Goal: Transaction & Acquisition: Book appointment/travel/reservation

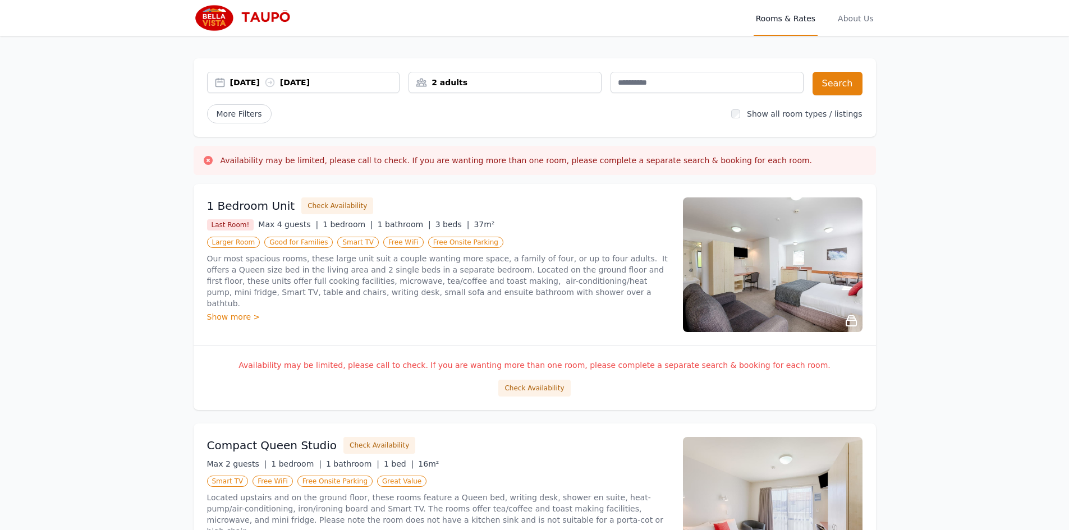
click at [492, 82] on div "2 adults" at bounding box center [505, 82] width 192 height 11
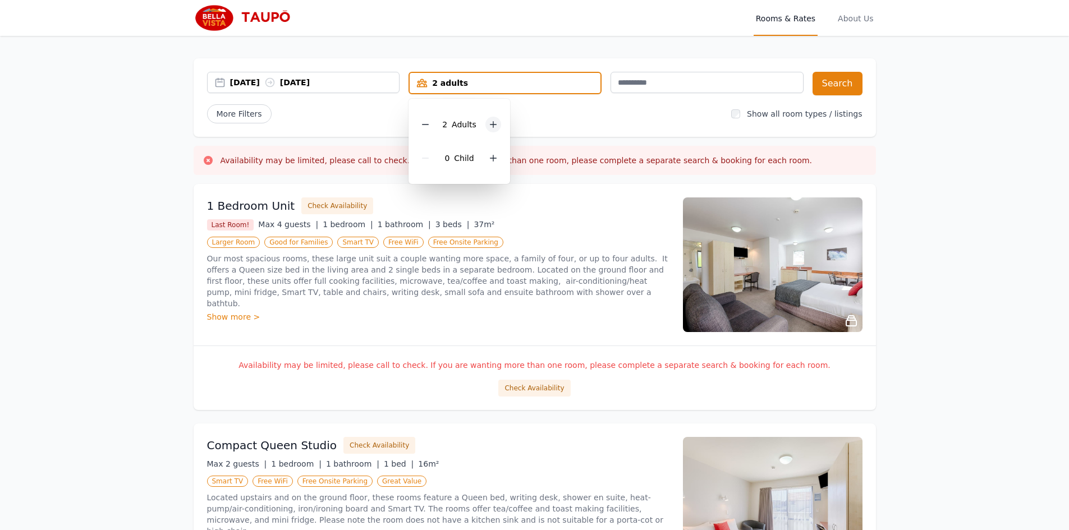
click at [498, 123] on div at bounding box center [493, 125] width 16 height 16
click at [867, 86] on div "[DATE] [DATE] 4 adults 4 Adult s 0 Child Search More Filters Show all room type…" at bounding box center [535, 97] width 682 height 79
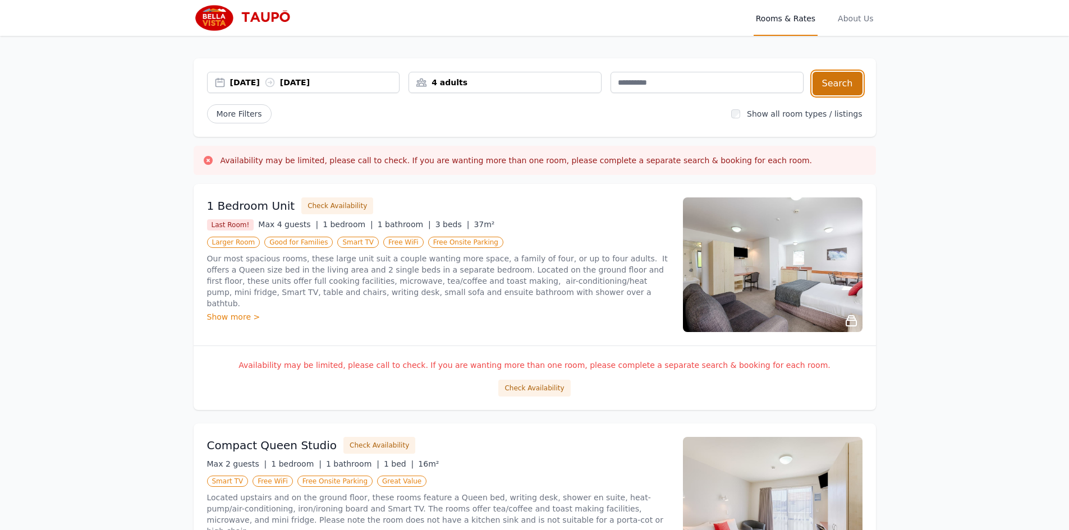
click at [850, 85] on button "Search" at bounding box center [837, 84] width 50 height 24
click at [342, 85] on div "[DATE] [DATE]" at bounding box center [314, 82] width 169 height 11
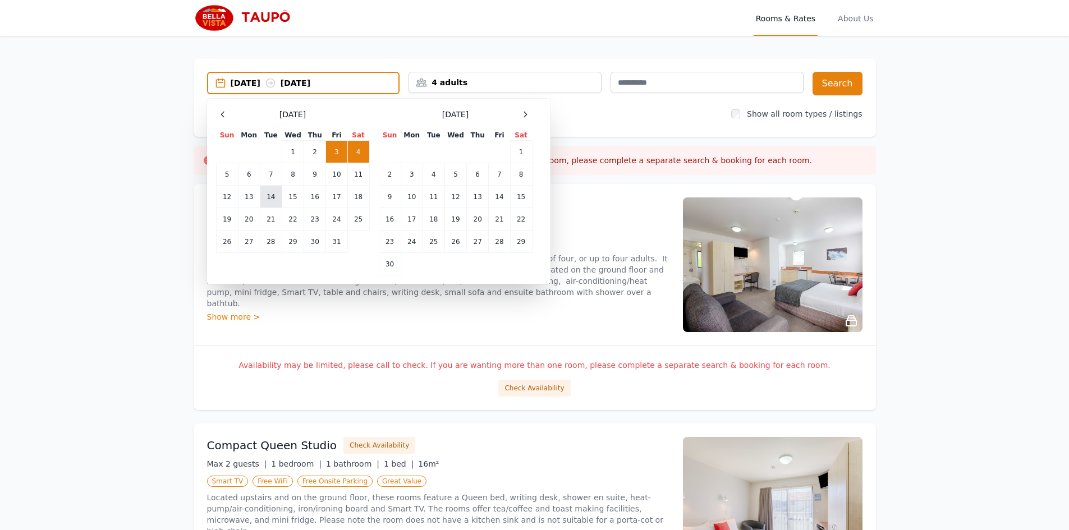
click at [266, 194] on td "14" at bounding box center [271, 197] width 22 height 22
drag, startPoint x: 288, startPoint y: 202, endPoint x: 300, endPoint y: 201, distance: 11.9
click at [288, 202] on td "15" at bounding box center [293, 197] width 22 height 22
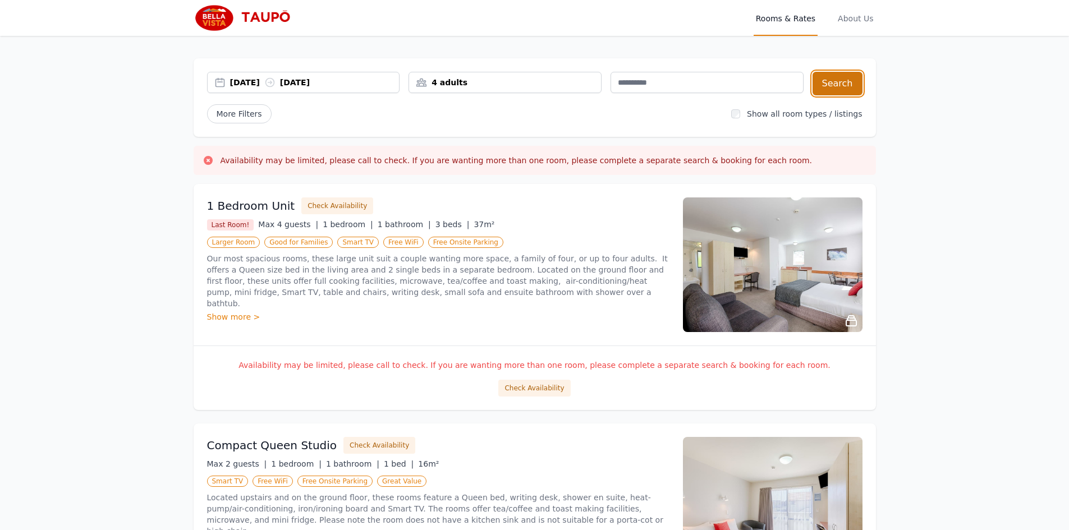
click at [849, 87] on button "Search" at bounding box center [837, 84] width 50 height 24
